Goal: Task Accomplishment & Management: Manage account settings

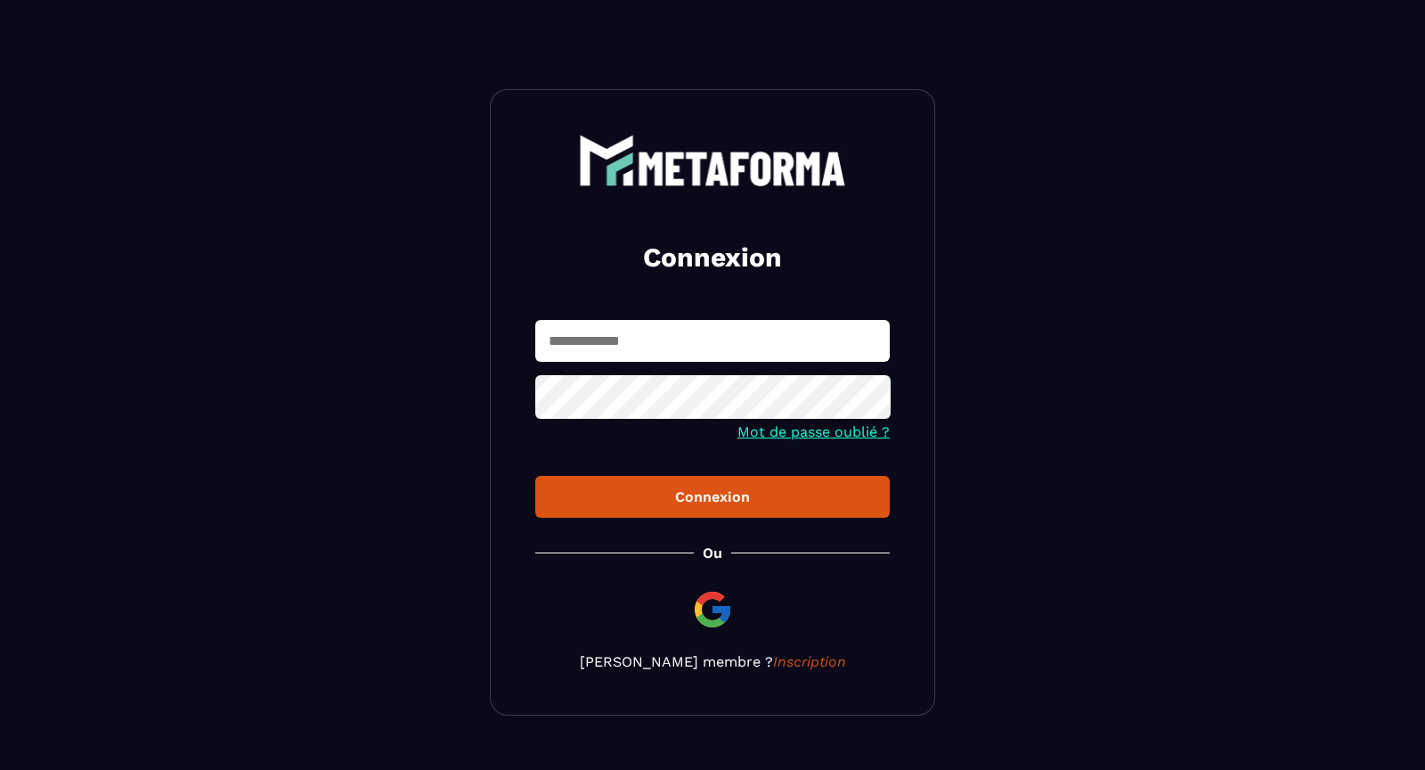
click at [719, 611] on img at bounding box center [712, 609] width 43 height 43
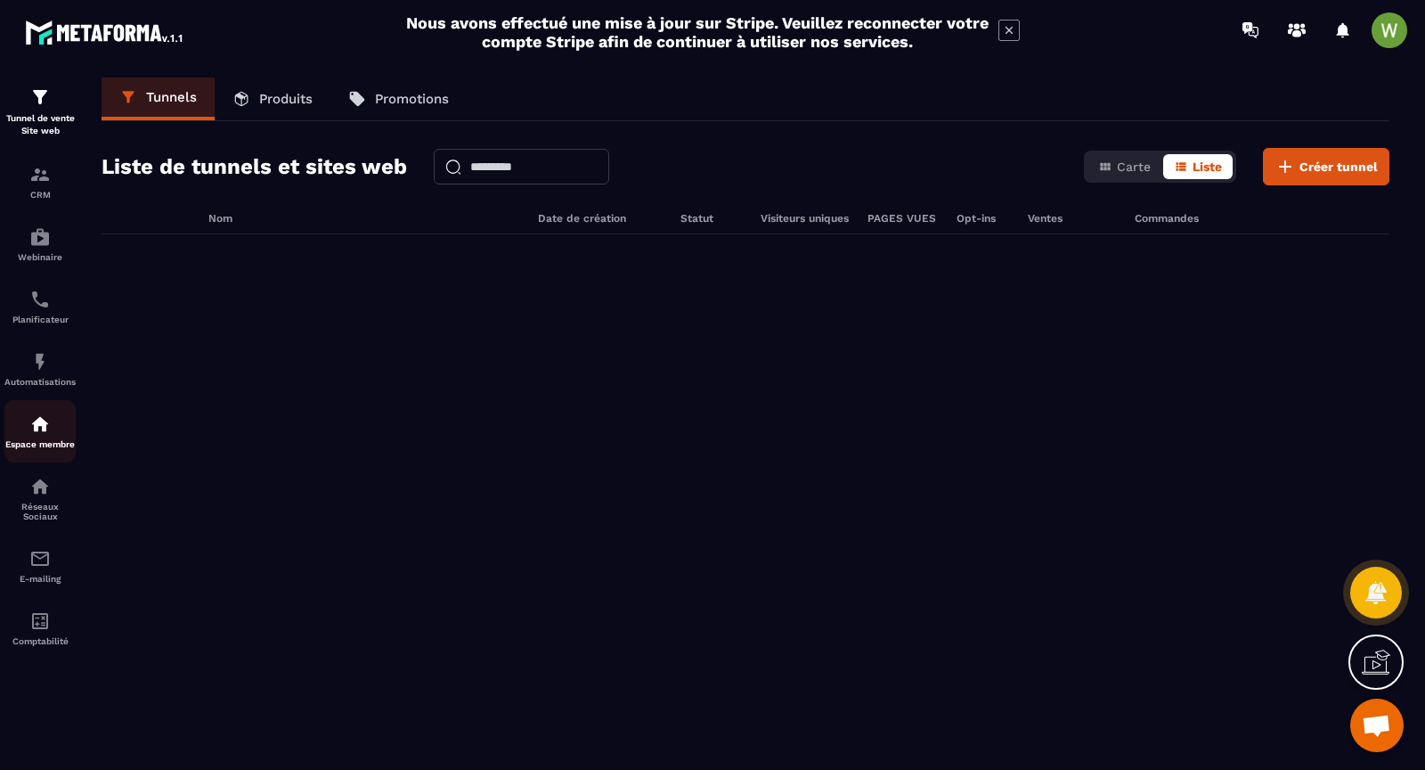
click at [37, 429] on img at bounding box center [39, 423] width 21 height 21
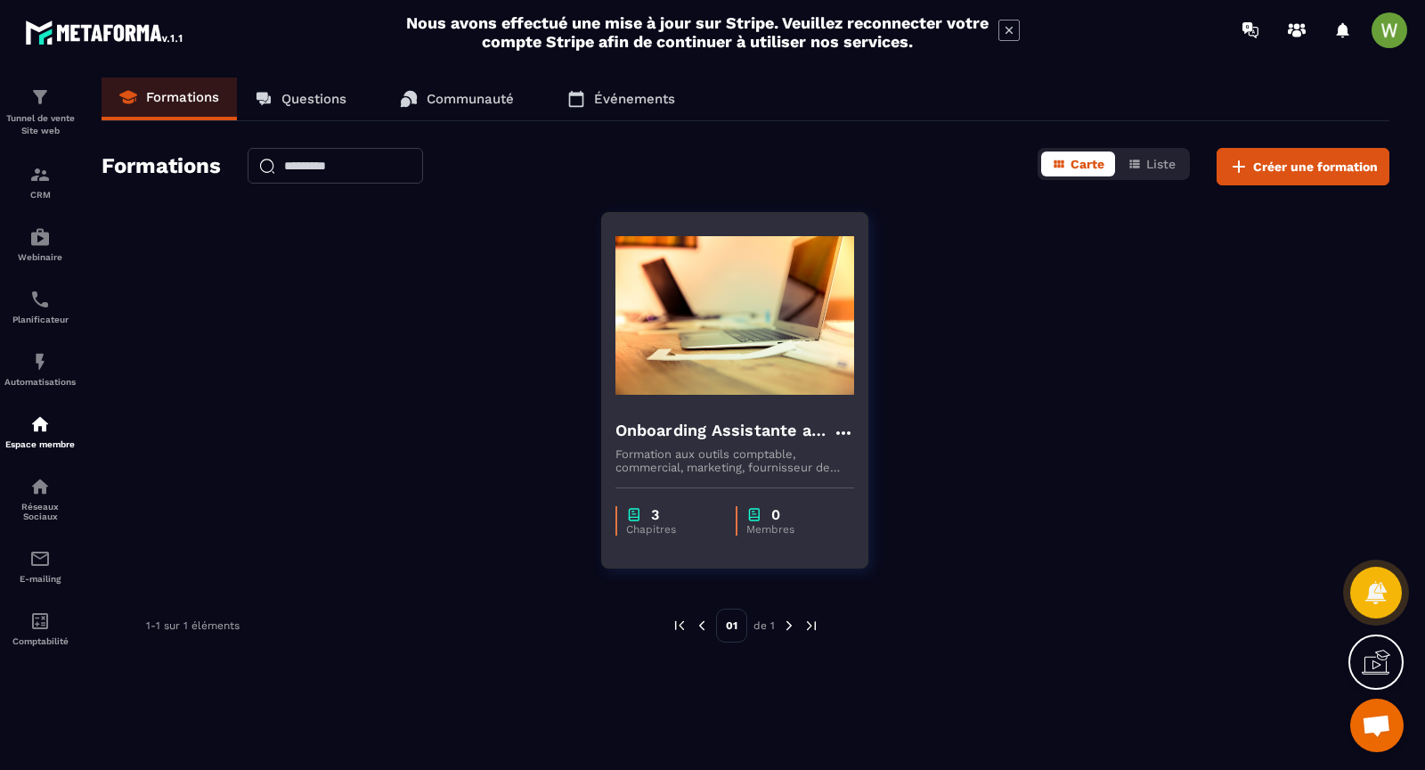
click at [730, 450] on p "Formation aux outils comptable, commercial, marketing, fournisseur de productio…" at bounding box center [735, 460] width 239 height 27
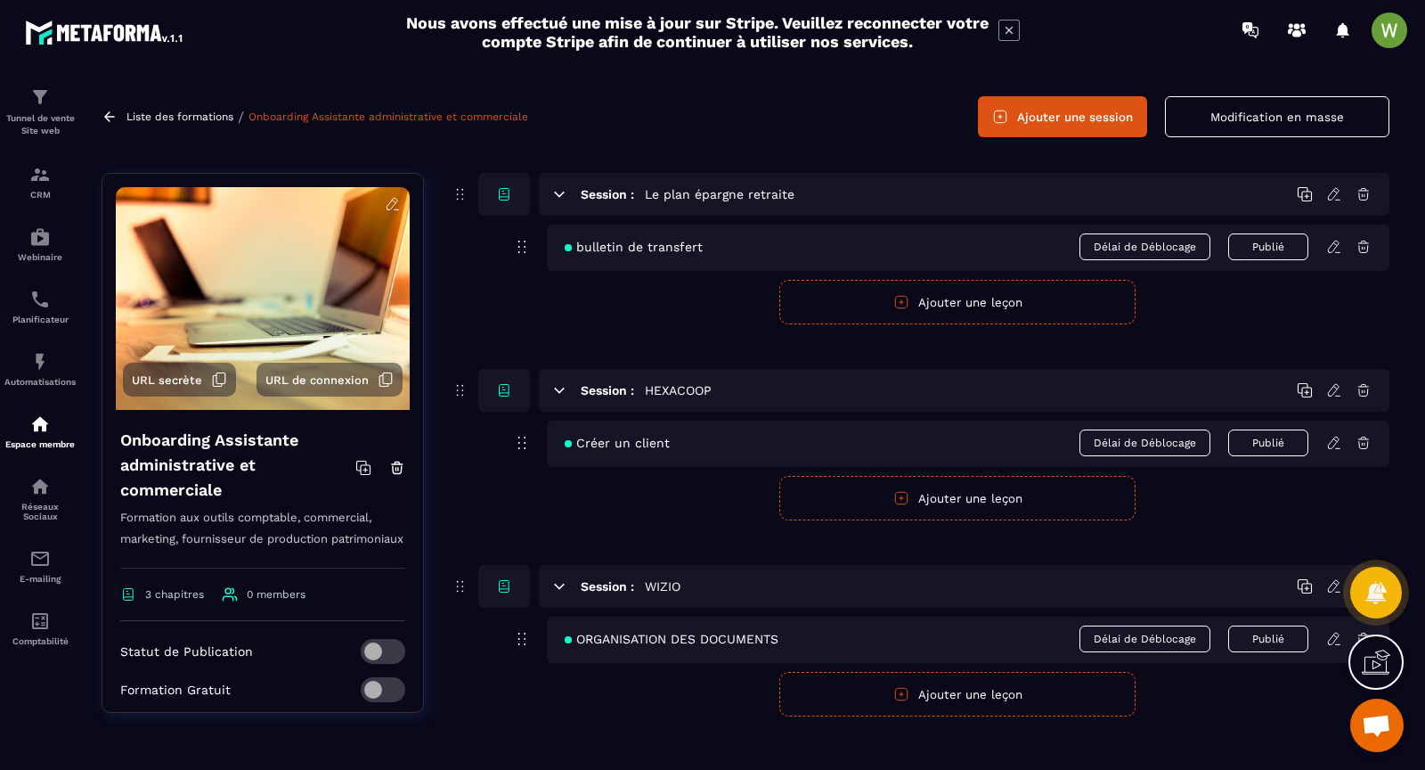
scroll to position [61, 0]
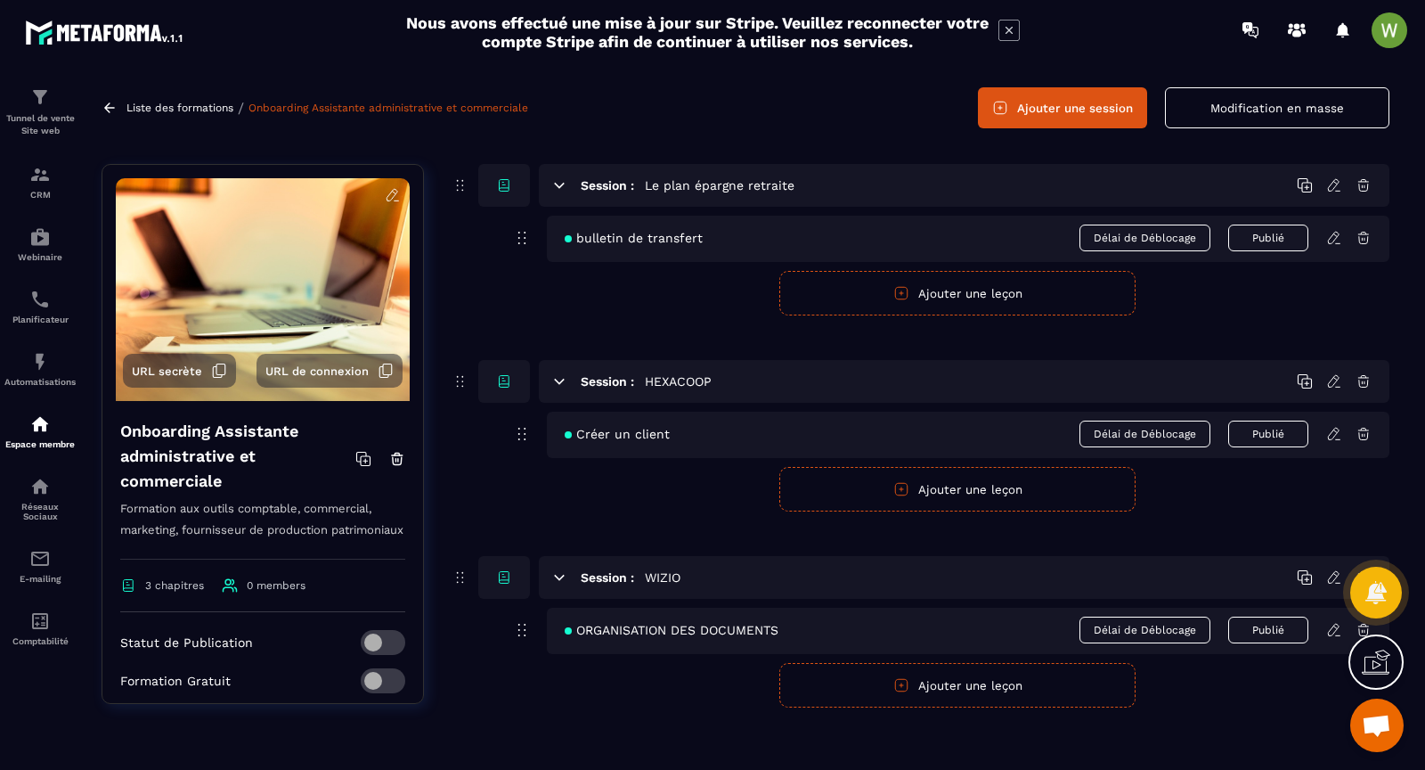
click at [257, 592] on span "0 members" at bounding box center [276, 585] width 59 height 12
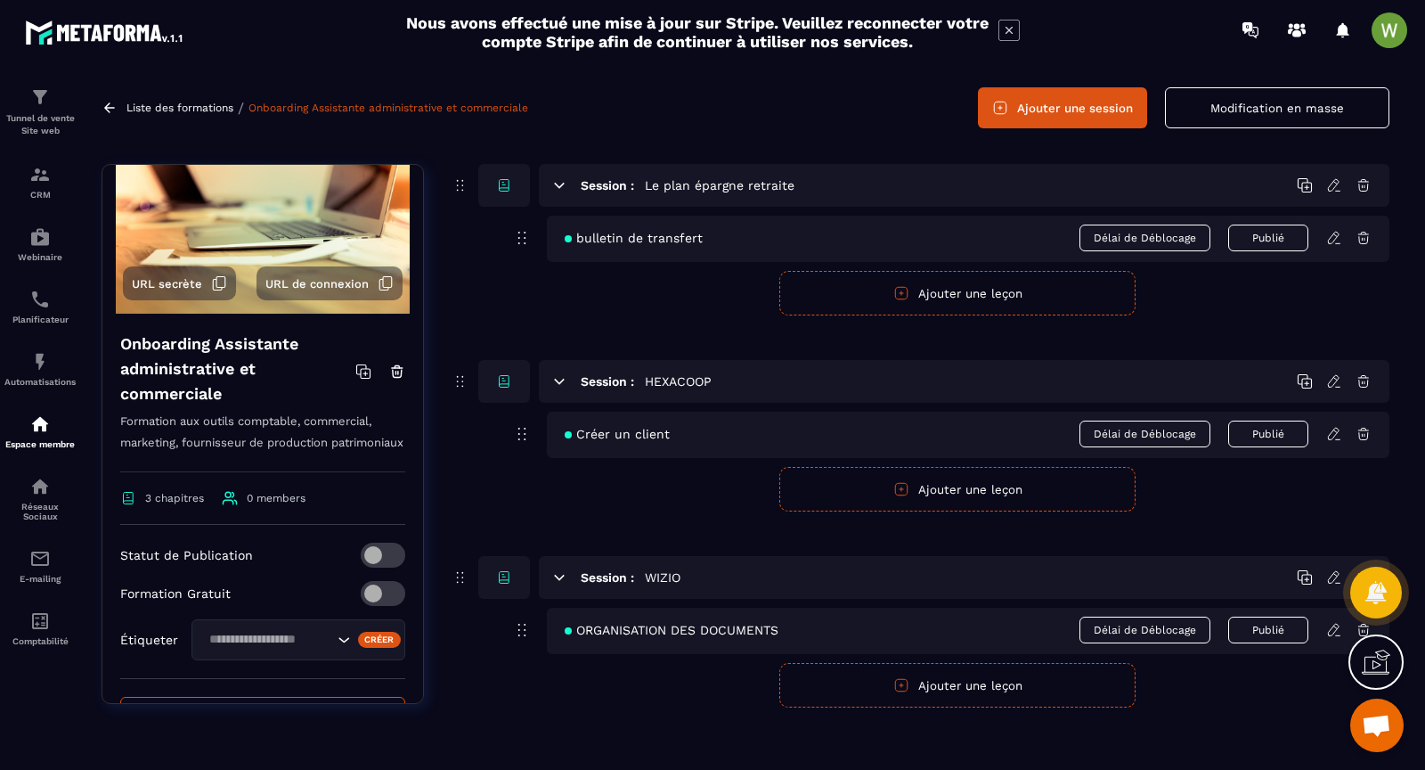
scroll to position [0, 0]
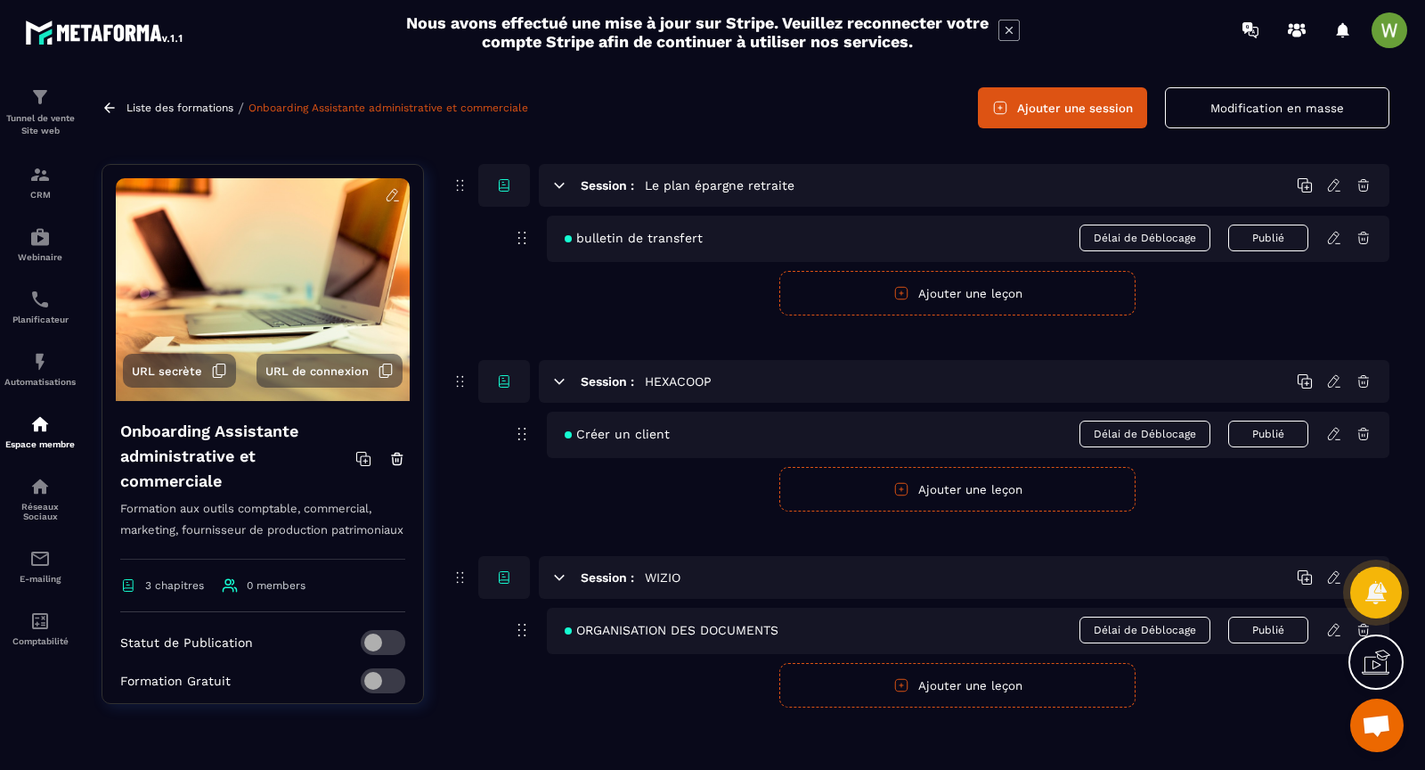
click at [704, 631] on span "ORGANISATION DES DOCUMENTS" at bounding box center [672, 630] width 214 height 14
click at [1255, 630] on button "Publié" at bounding box center [1268, 629] width 80 height 27
click at [1255, 630] on button "Publier" at bounding box center [1268, 629] width 80 height 25
click at [738, 623] on span "ORGANISATION DES DOCUMENTS" at bounding box center [672, 630] width 214 height 14
click at [155, 376] on button "URL secrète" at bounding box center [179, 371] width 113 height 34
